Goal: Information Seeking & Learning: Learn about a topic

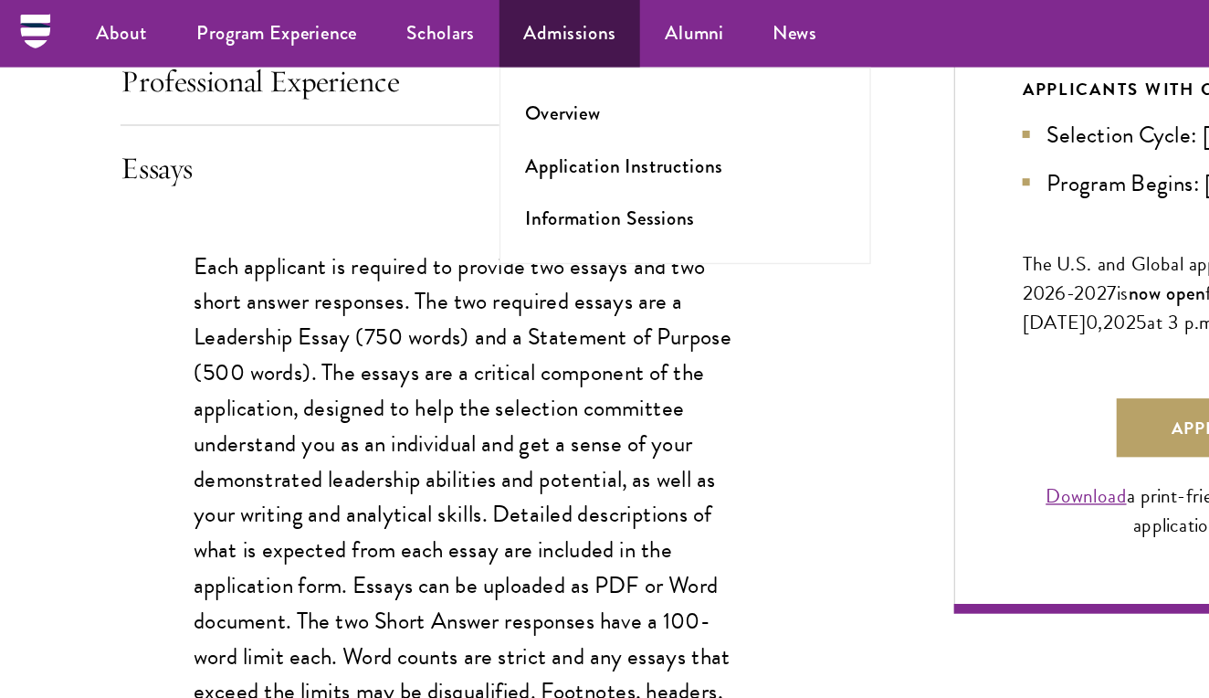
click at [394, 0] on link "Admissions" at bounding box center [427, 25] width 106 height 50
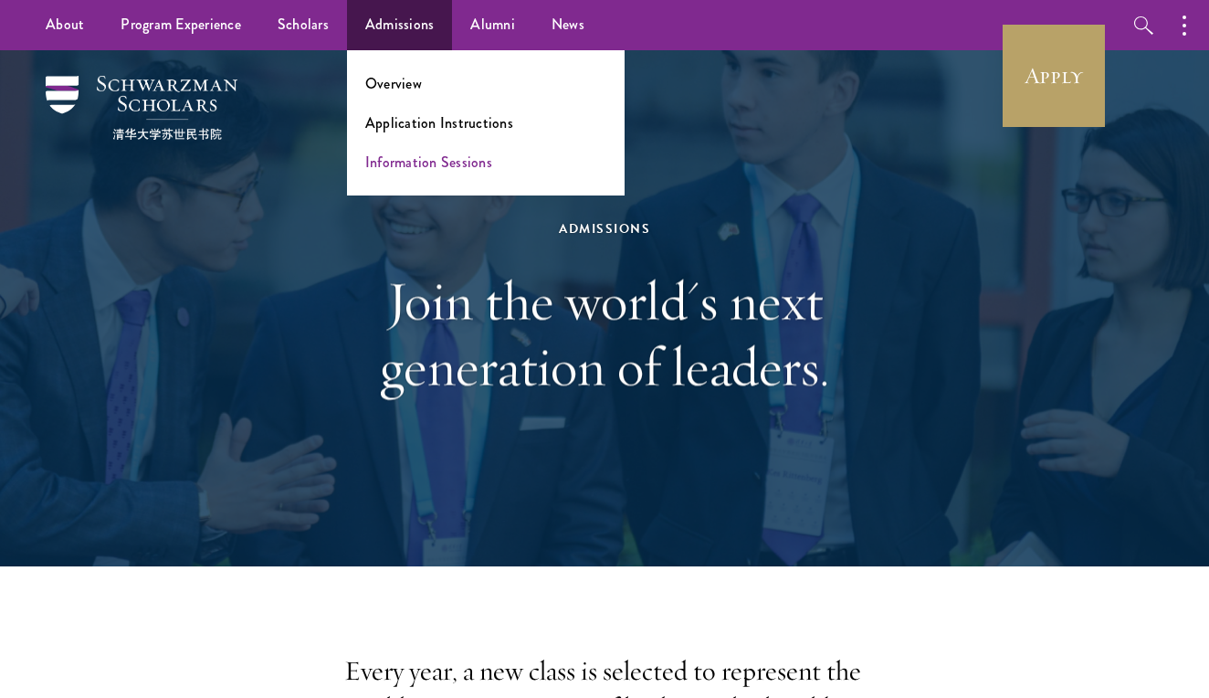
click at [393, 167] on link "Information Sessions" at bounding box center [428, 162] width 127 height 21
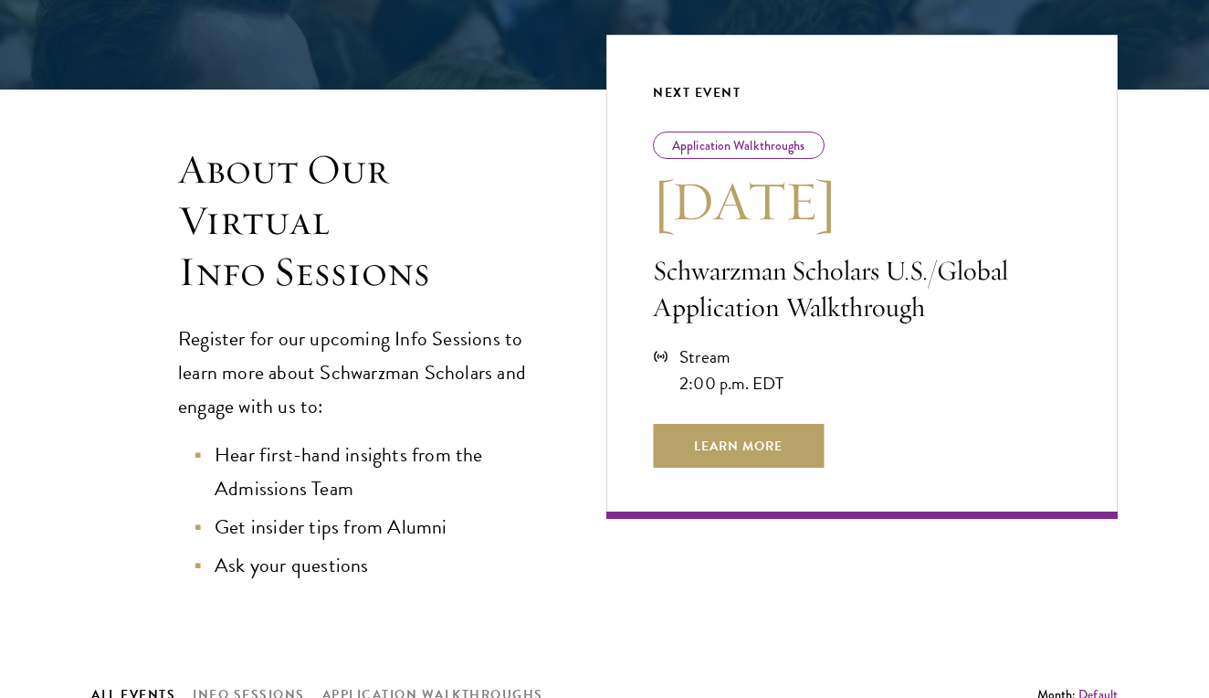
scroll to position [384, 0]
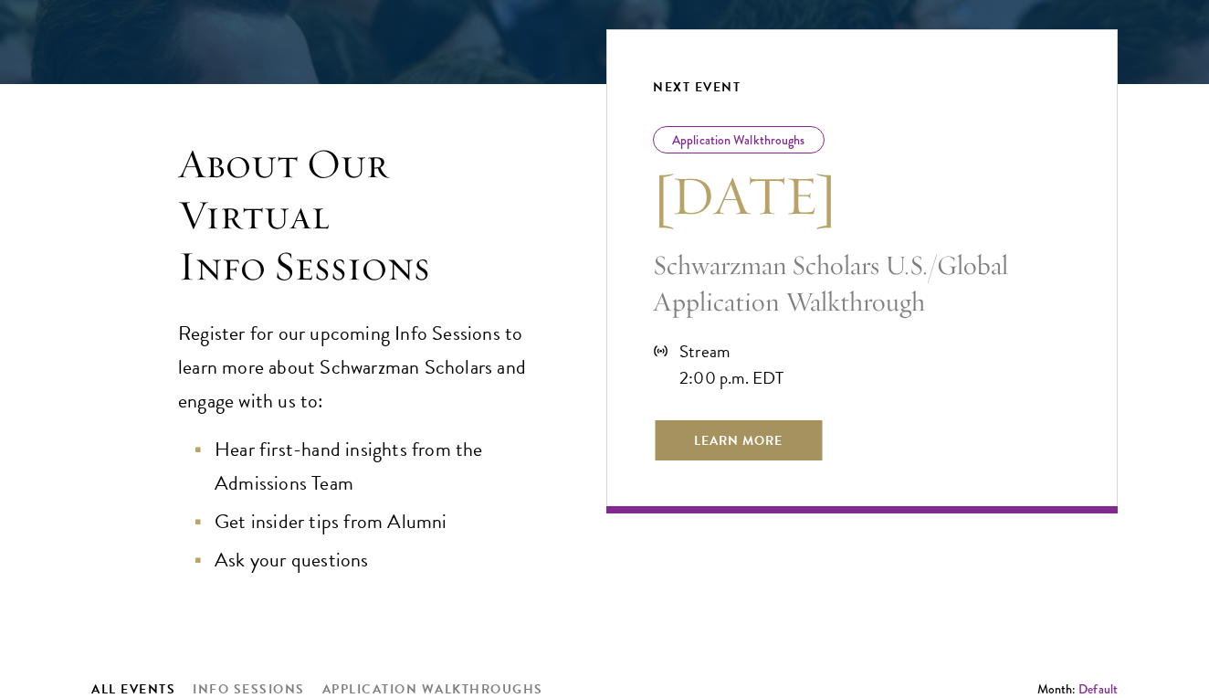
click at [761, 447] on span "Learn More" at bounding box center [738, 440] width 171 height 44
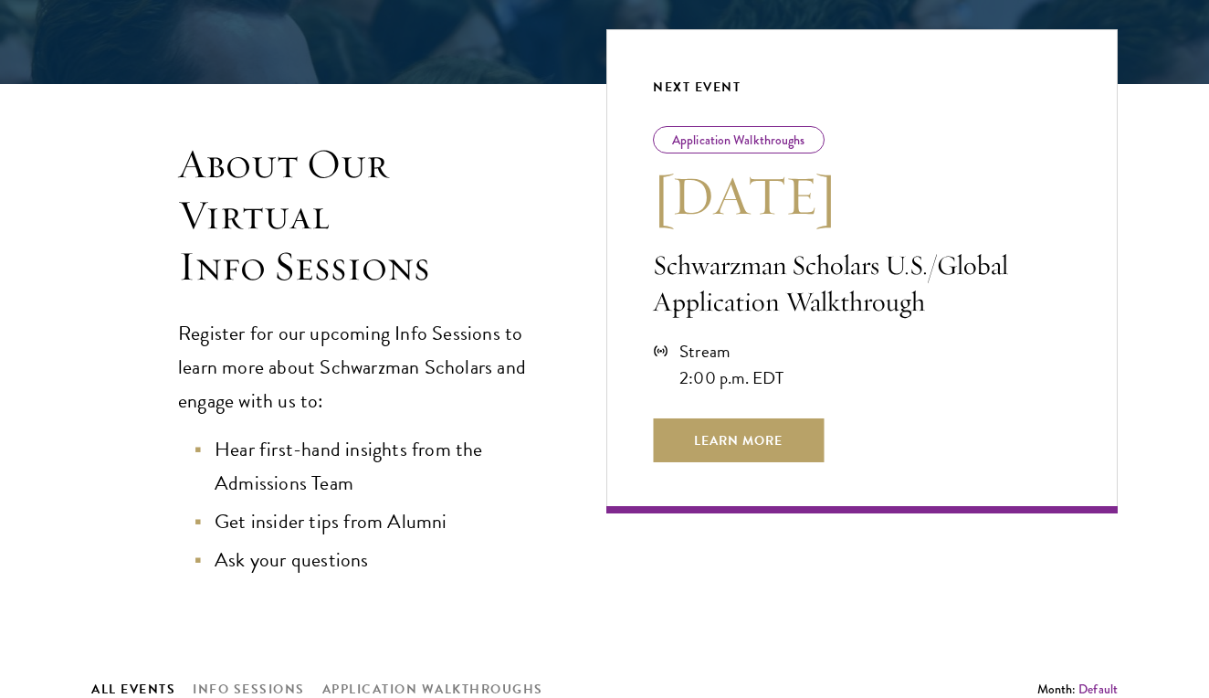
click at [483, 225] on h3 "About Our Virtual Info Sessions" at bounding box center [355, 215] width 355 height 153
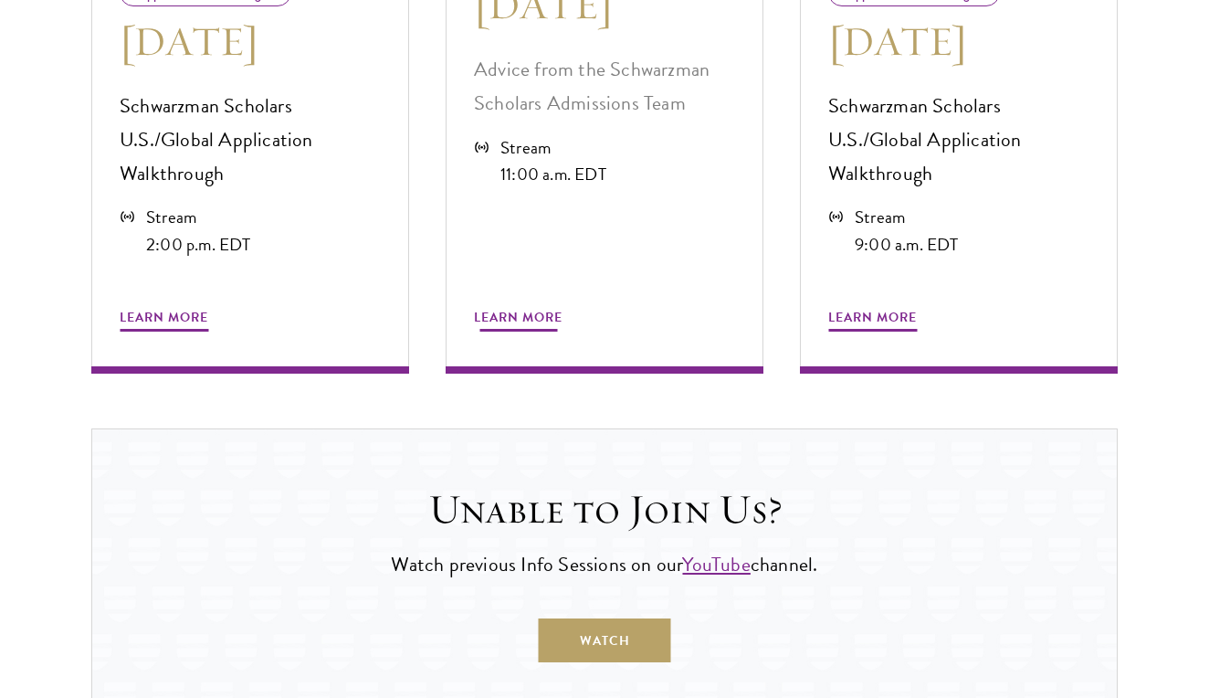
scroll to position [1431, 0]
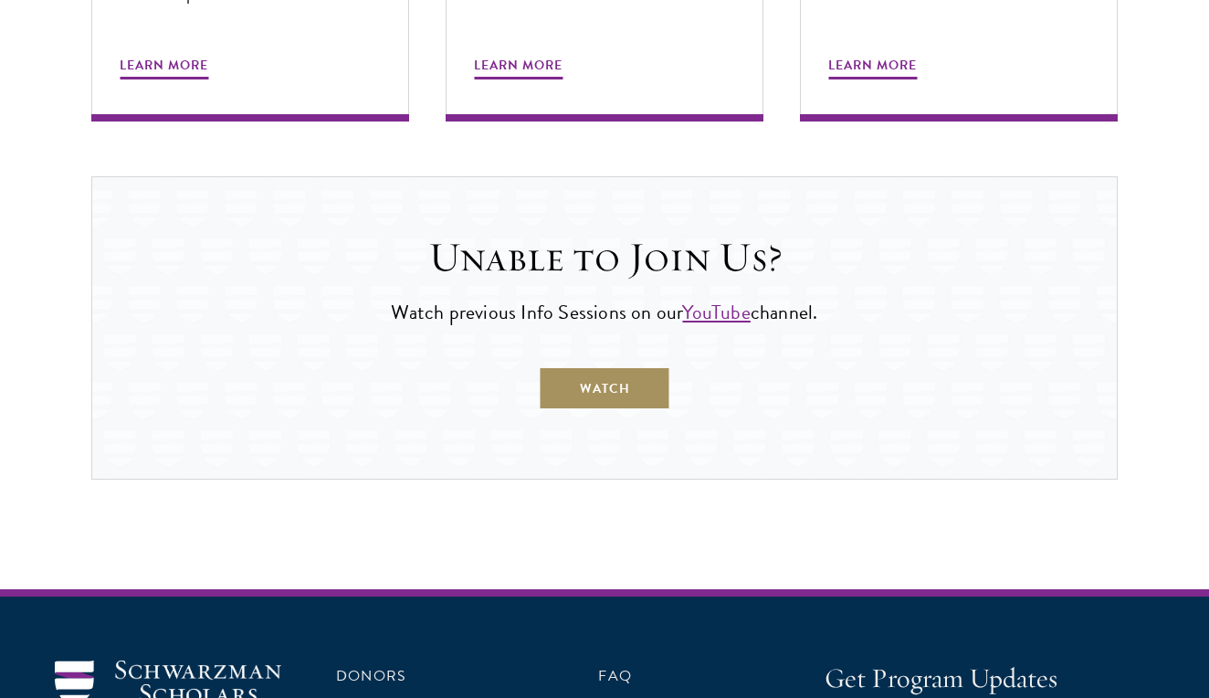
click at [607, 366] on link "WATCH" at bounding box center [605, 388] width 132 height 44
